Goal: Information Seeking & Learning: Learn about a topic

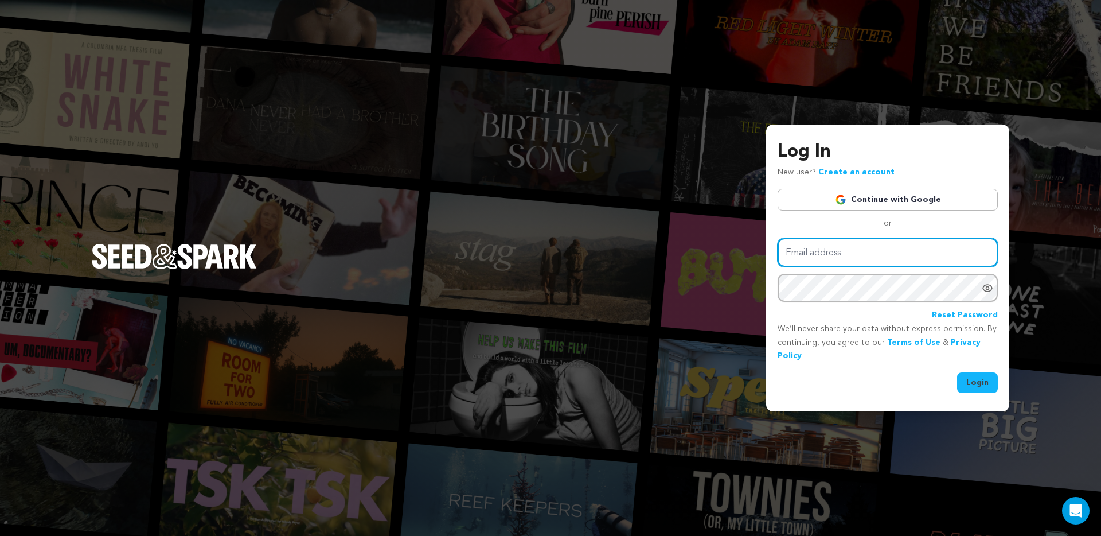
type input "brandon@brandonstcyrproductions.com"
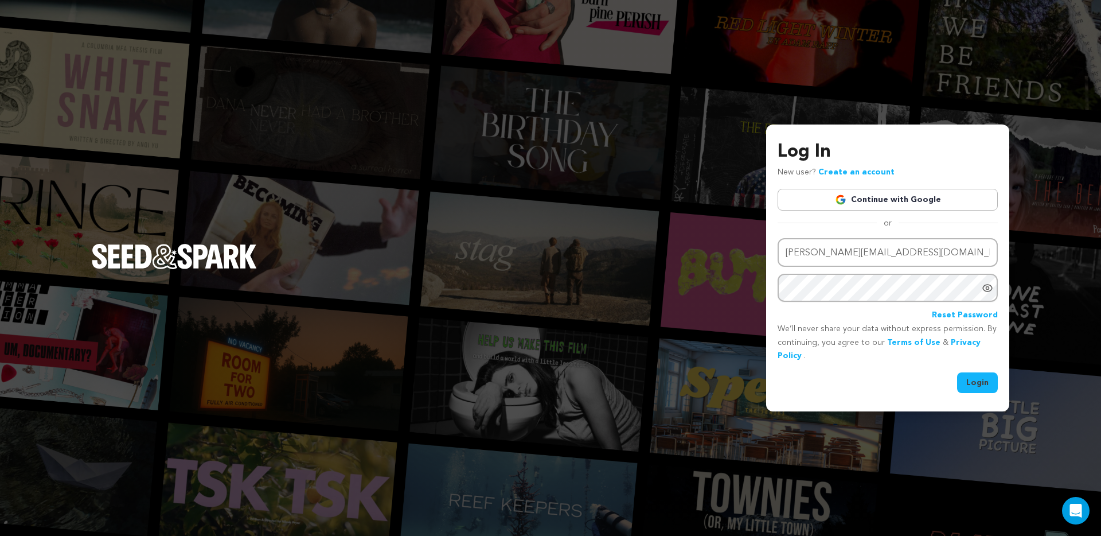
click at [976, 379] on button "Login" at bounding box center [977, 382] width 41 height 21
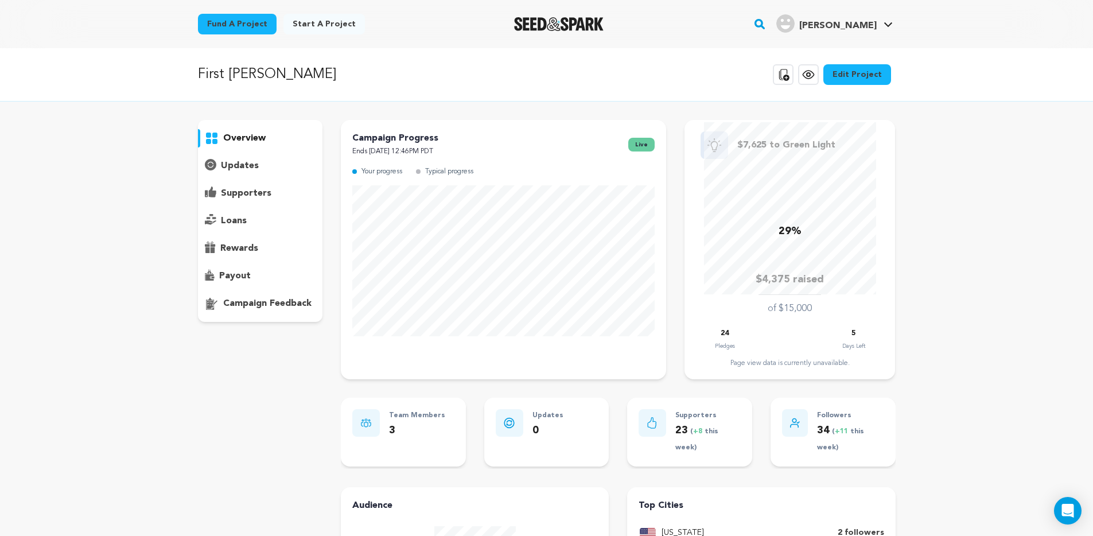
click at [582, 23] on img "Seed&Spark Homepage" at bounding box center [559, 24] width 90 height 14
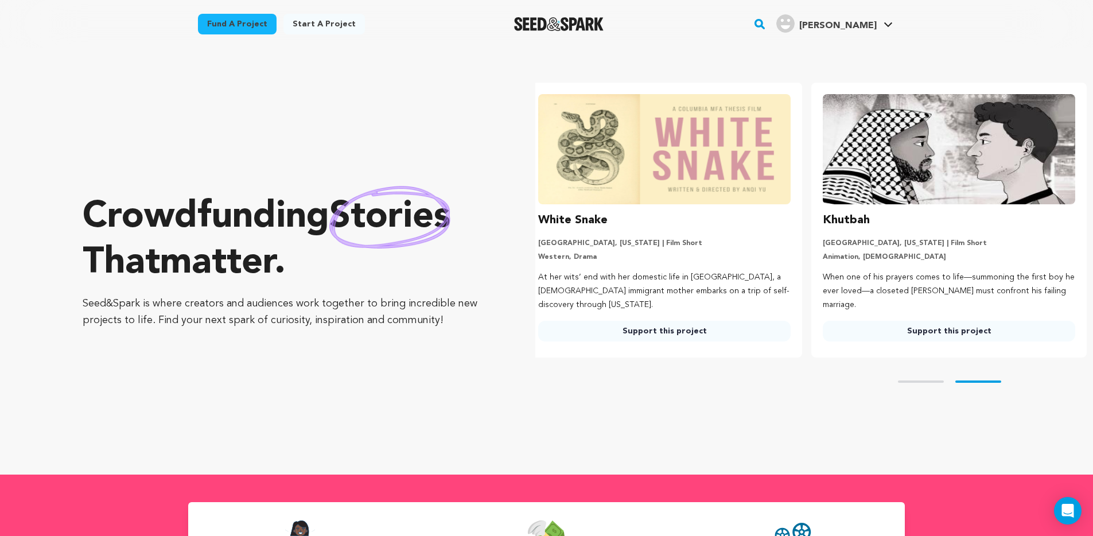
scroll to position [0, 294]
click at [766, 24] on rect "button" at bounding box center [760, 24] width 14 height 14
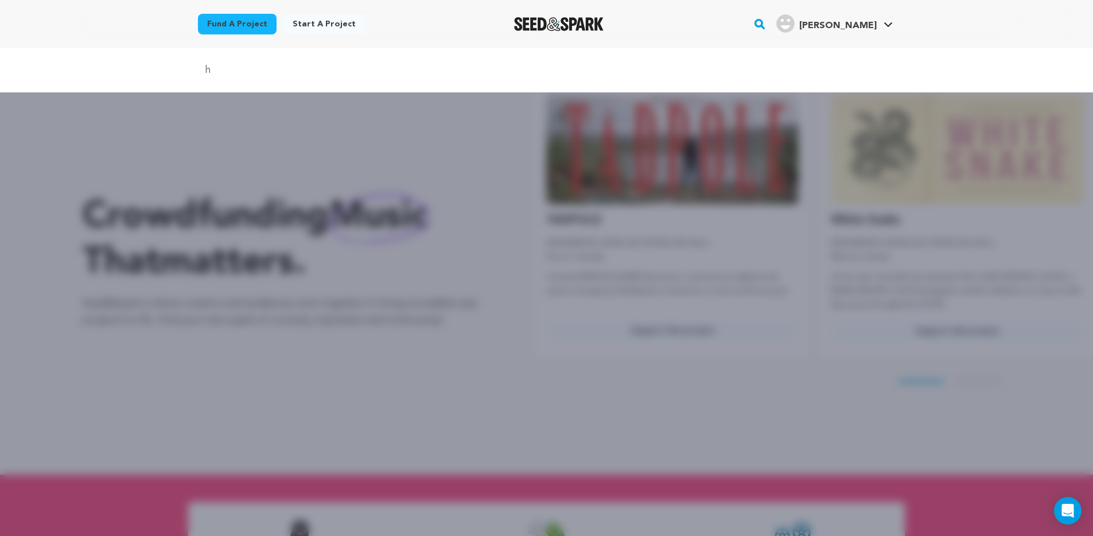
scroll to position [0, 0]
type input "horror"
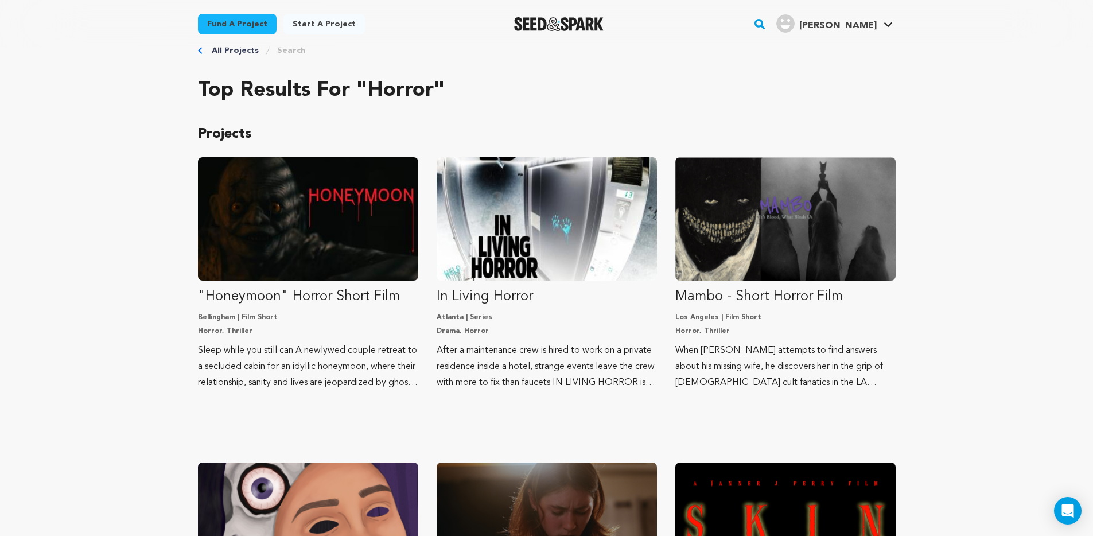
scroll to position [52, 0]
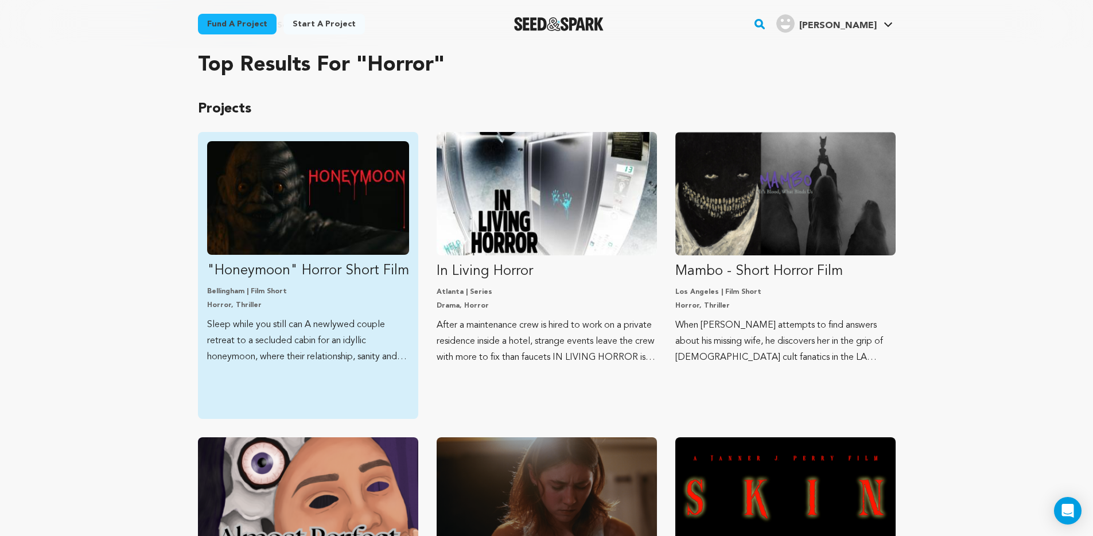
click at [286, 193] on img "Fund &quot;Honeymoon&quot; Horror Short Film" at bounding box center [308, 198] width 202 height 114
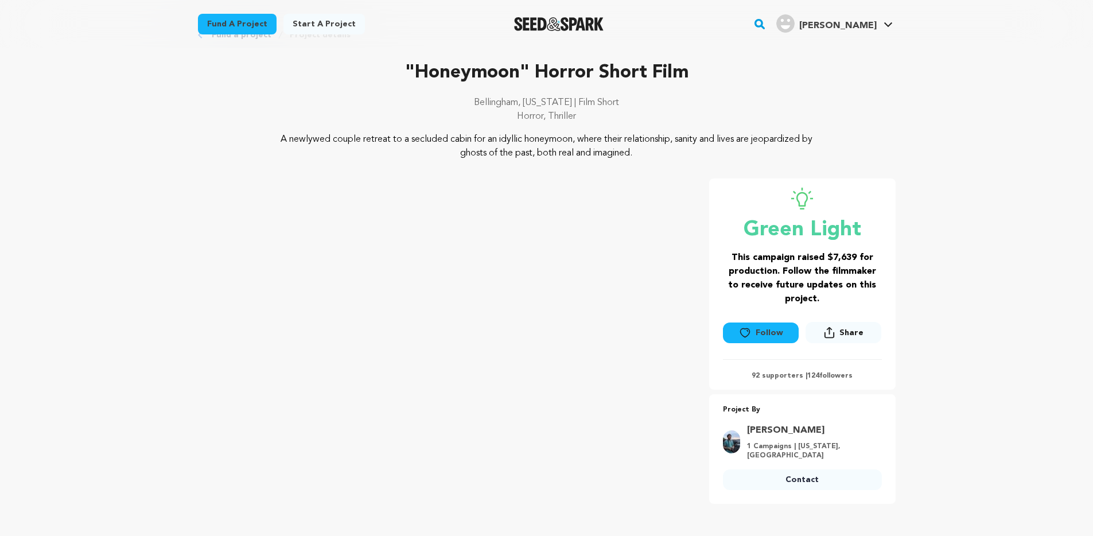
scroll to position [57, 0]
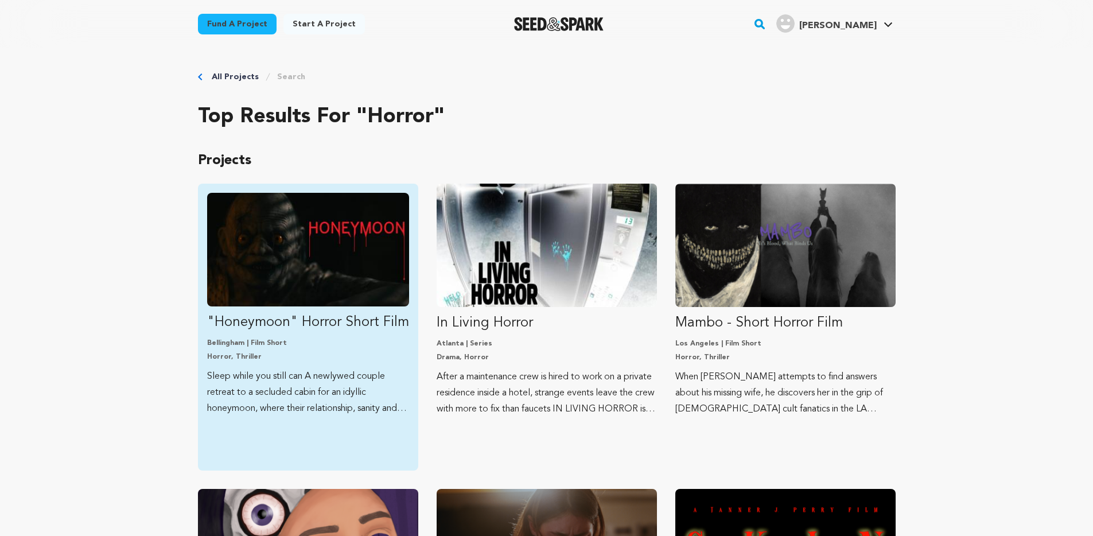
scroll to position [52, 0]
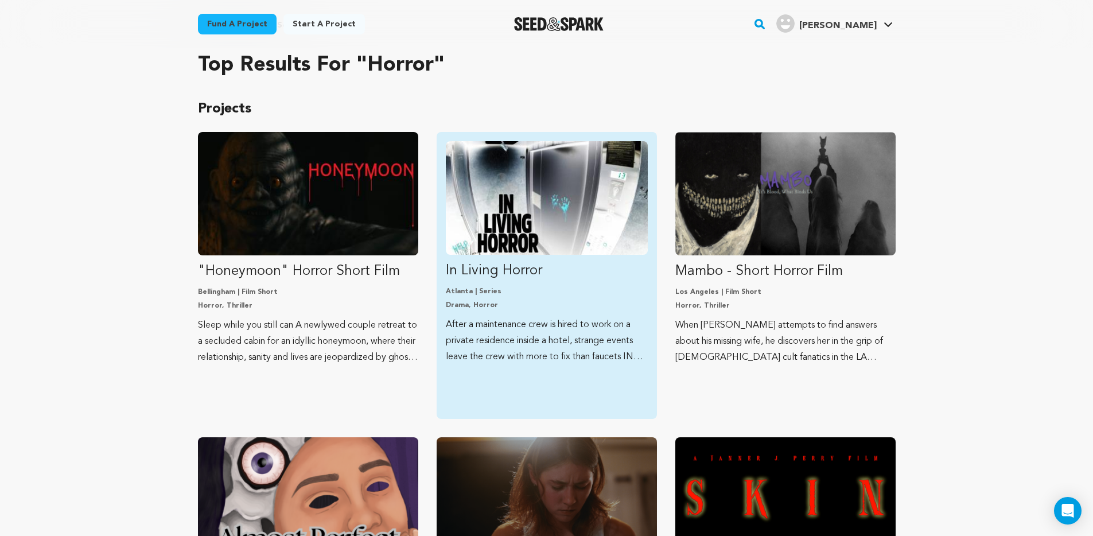
click at [502, 208] on img "Fund In Living Horror" at bounding box center [547, 198] width 202 height 114
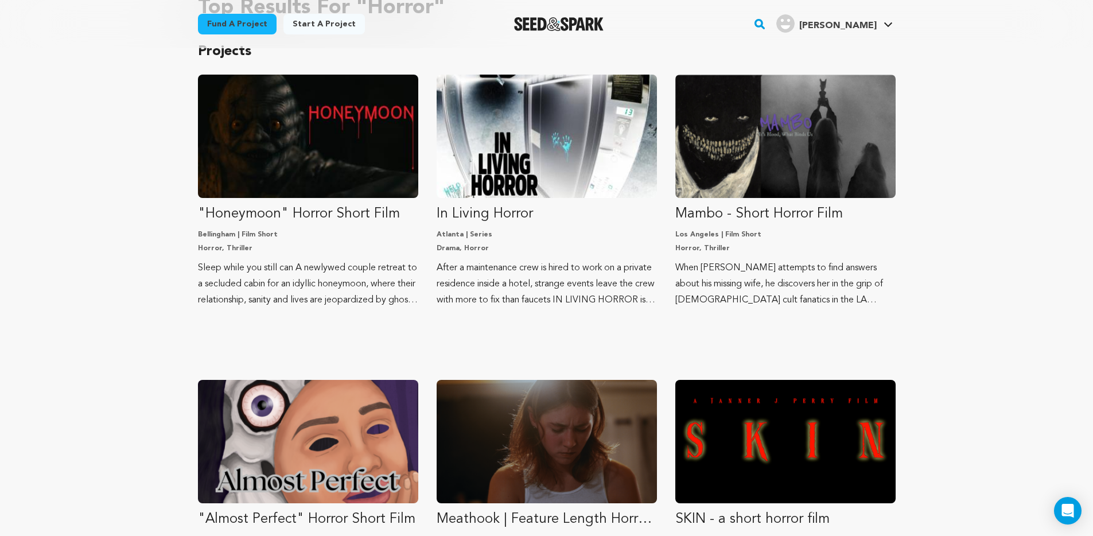
scroll to position [392, 0]
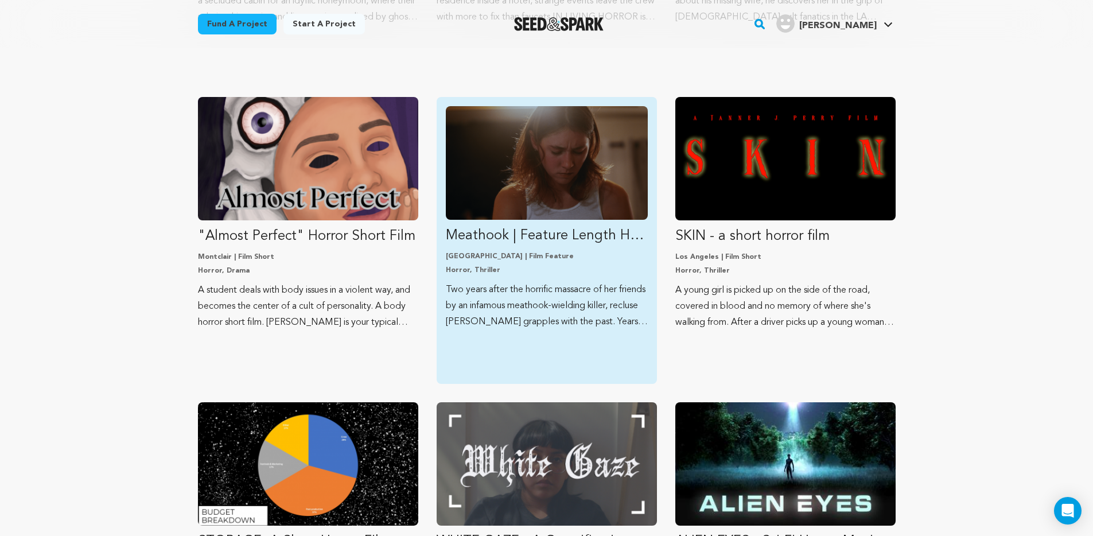
click at [595, 182] on img "Fund Meathook | Feature Length Horror Film" at bounding box center [547, 163] width 202 height 114
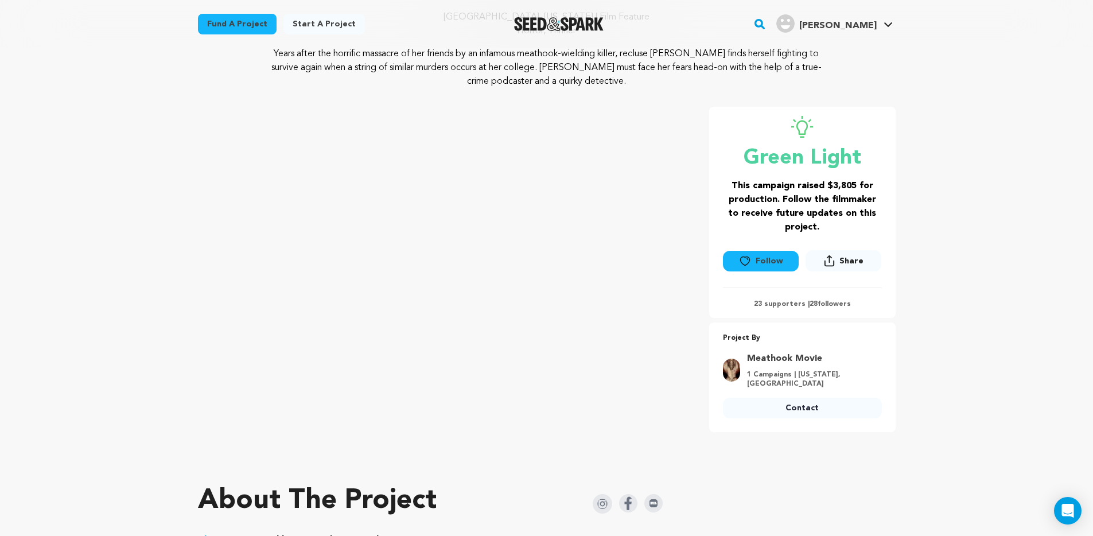
scroll to position [158, 0]
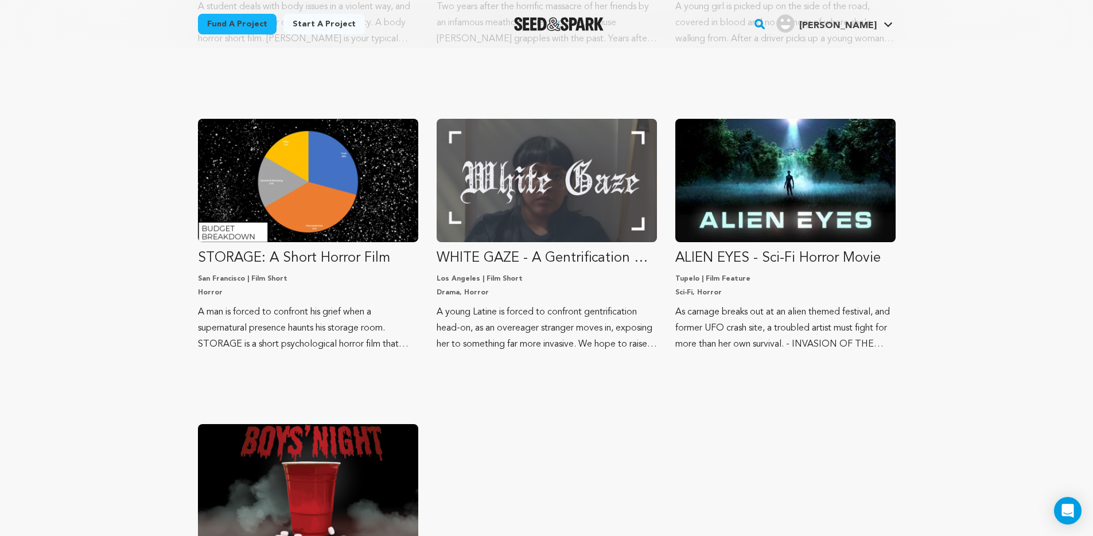
scroll to position [824, 0]
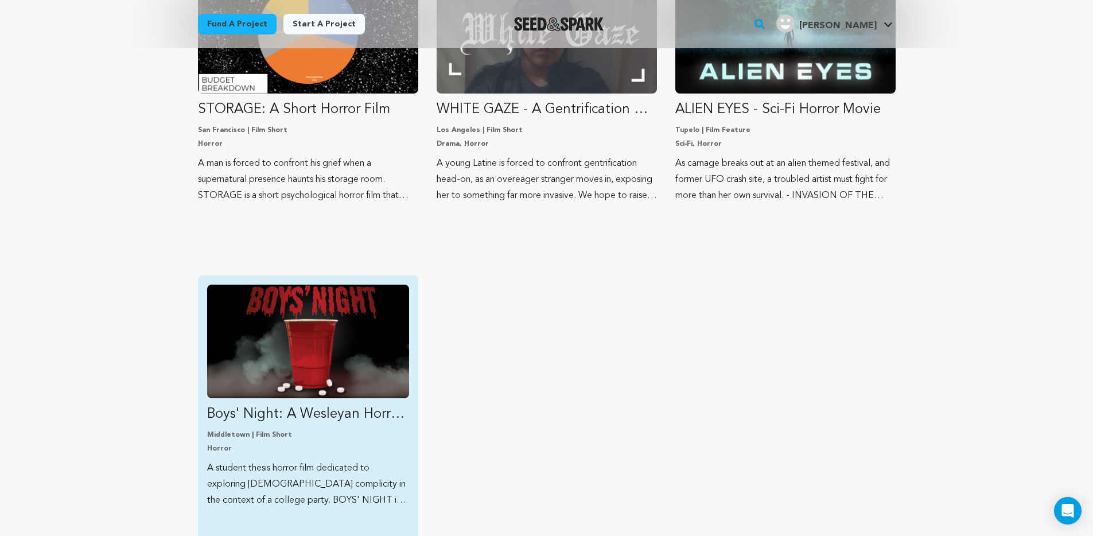
click at [297, 344] on img "Fund Boys&#039; Night: A Wesleyan Horror Thesis" at bounding box center [308, 342] width 202 height 114
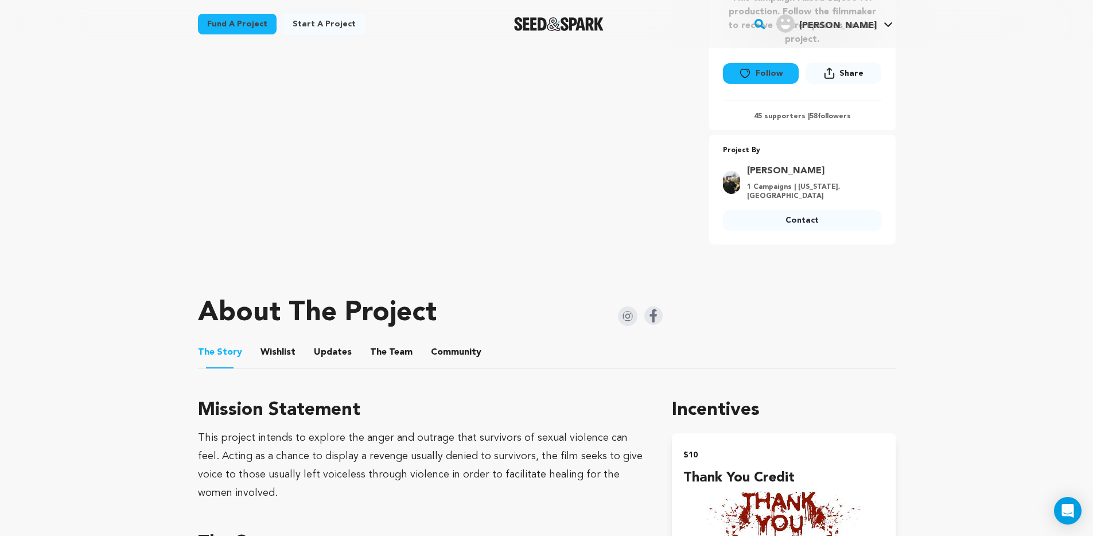
scroll to position [6, 0]
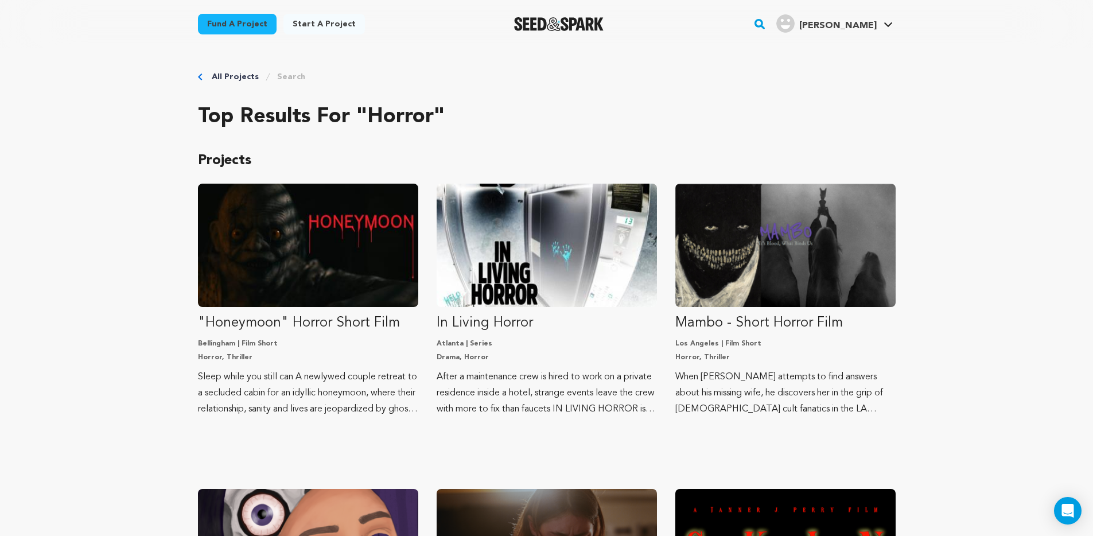
click at [220, 75] on link "All Projects" at bounding box center [235, 76] width 47 height 11
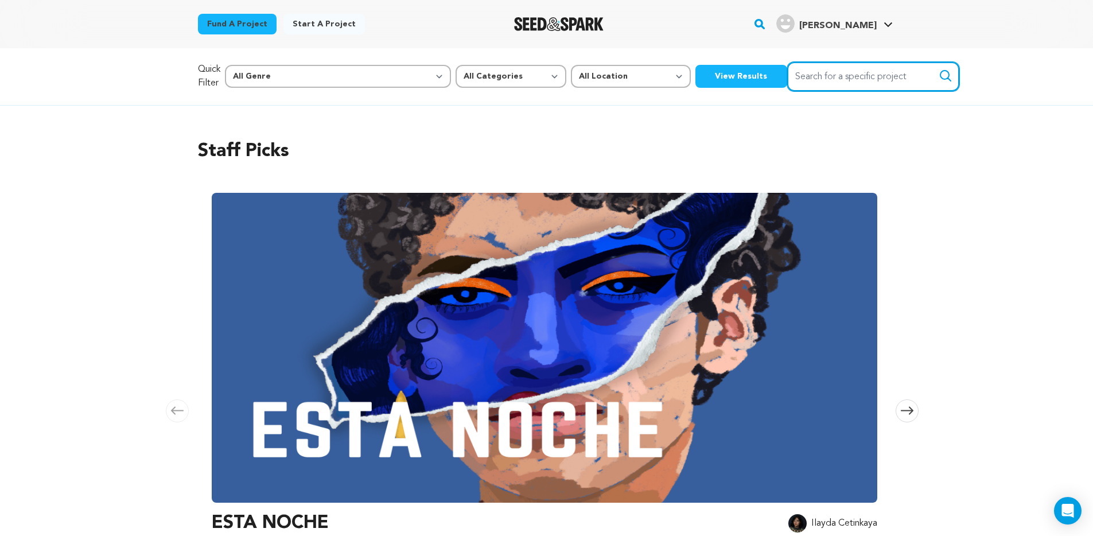
click at [787, 77] on input "Search for a specific project" at bounding box center [873, 76] width 172 height 29
type input "first kill"
click at [938, 69] on button "Search" at bounding box center [945, 76] width 14 height 14
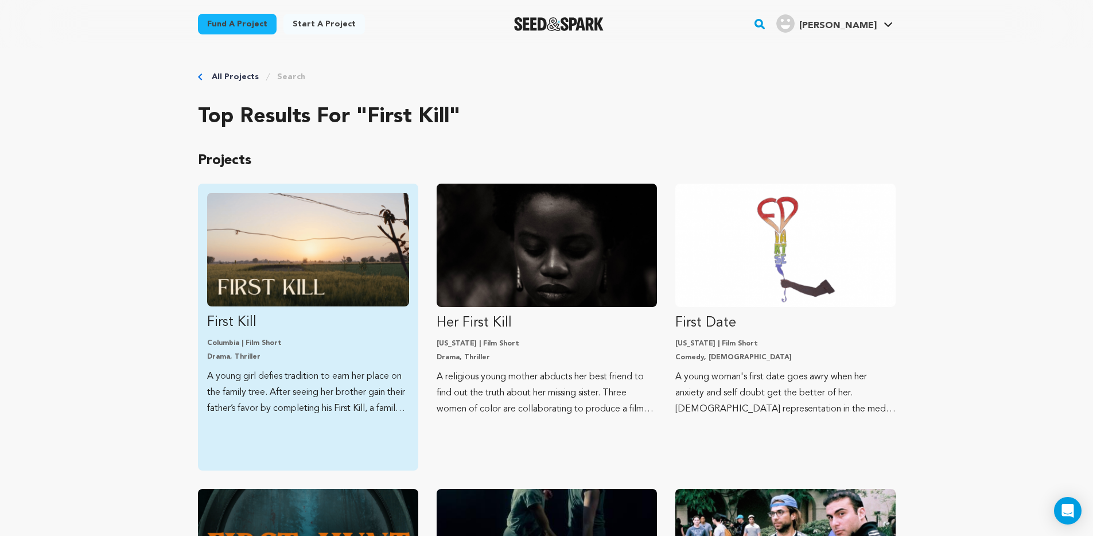
click at [357, 247] on img "Fund First Kill" at bounding box center [308, 250] width 202 height 114
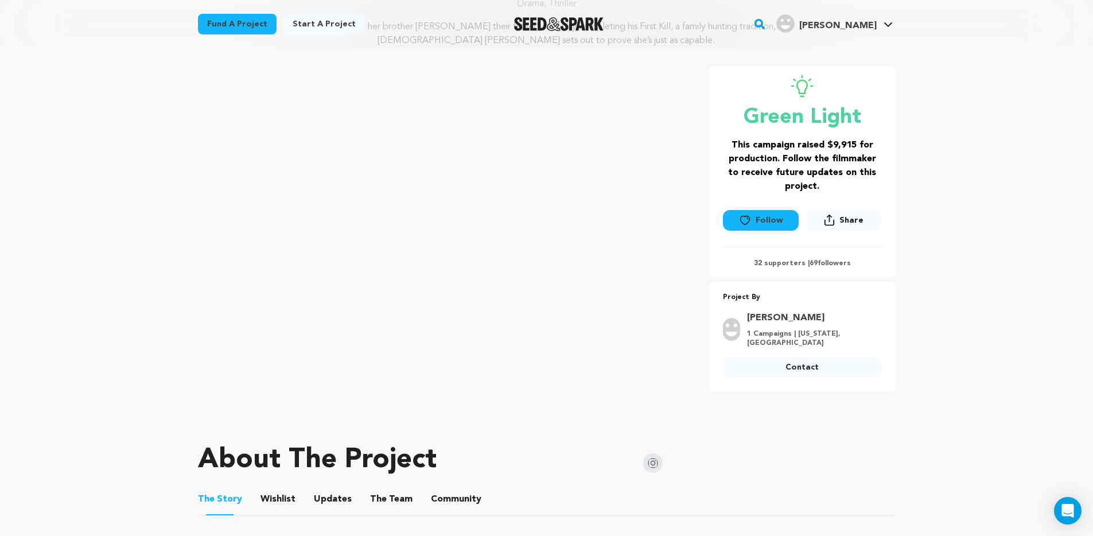
scroll to position [334, 0]
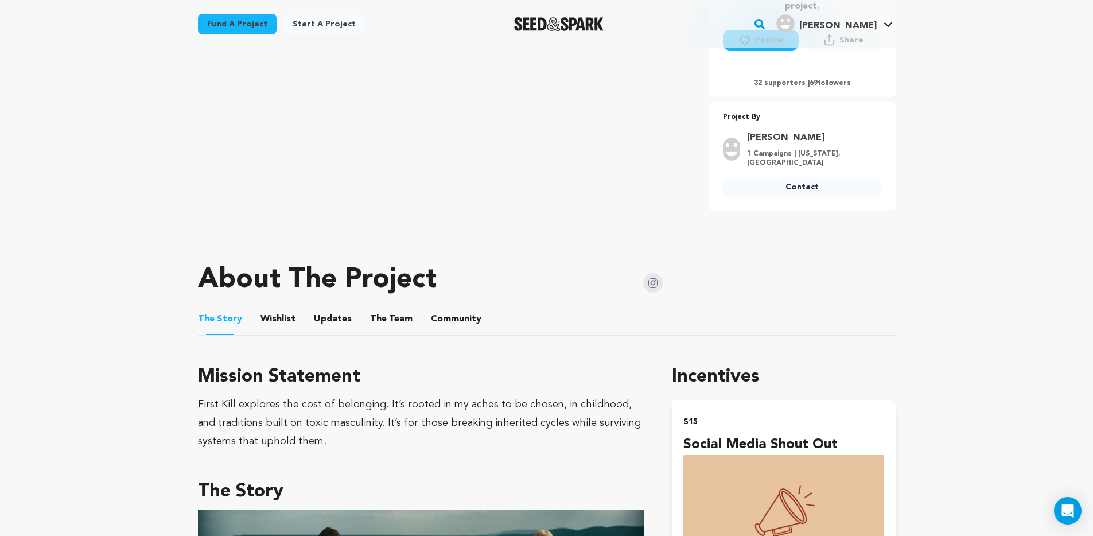
click at [442, 314] on button "Community" at bounding box center [456, 321] width 28 height 28
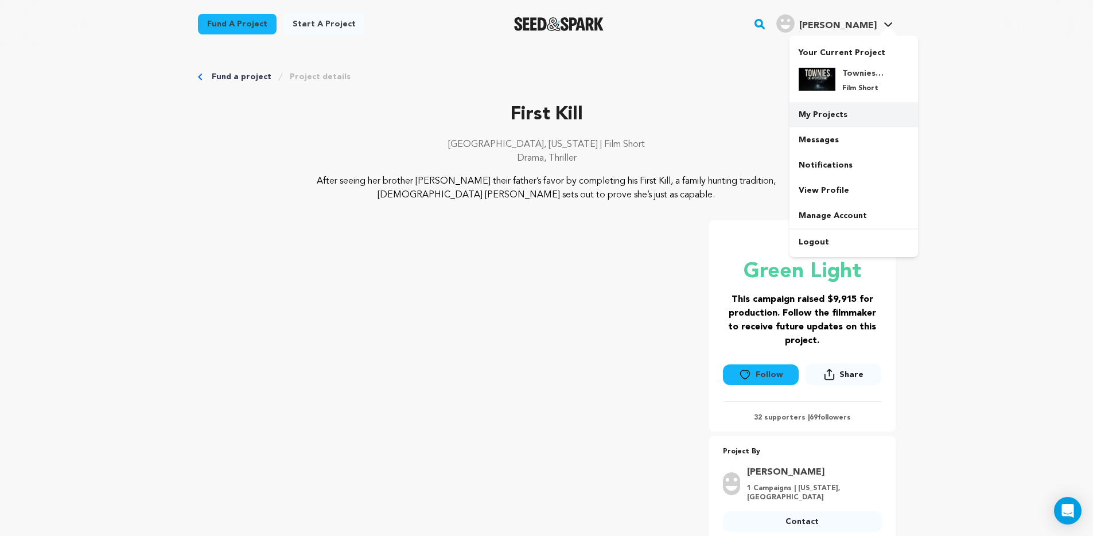
click at [830, 115] on link "My Projects" at bounding box center [853, 114] width 128 height 25
